Goal: Task Accomplishment & Management: Manage account settings

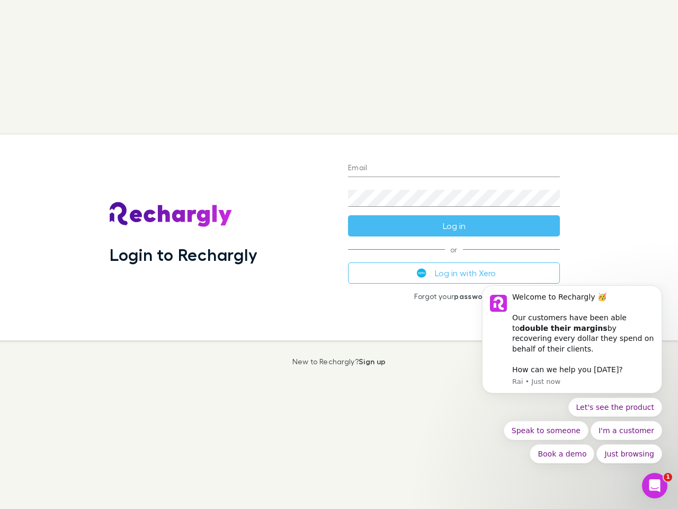
click at [339, 254] on div "Login to Rechargly" at bounding box center [220, 238] width 238 height 206
click at [454, 168] on input "Email" at bounding box center [454, 168] width 212 height 17
click at [454, 226] on form "Email Password Log in" at bounding box center [454, 193] width 212 height 85
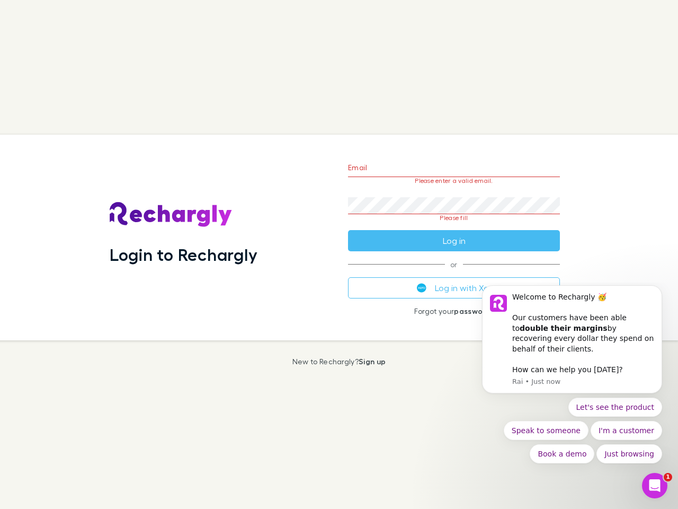
click at [454, 273] on div "Email Please enter a valid email. Password Please fill Log in or Log in with Xe…" at bounding box center [454, 238] width 229 height 206
click at [572, 344] on div "Welcome to Rechargly 🥳 ​ Our customers have been able to double their margins b…" at bounding box center [583, 323] width 142 height 63
